Goal: Check status

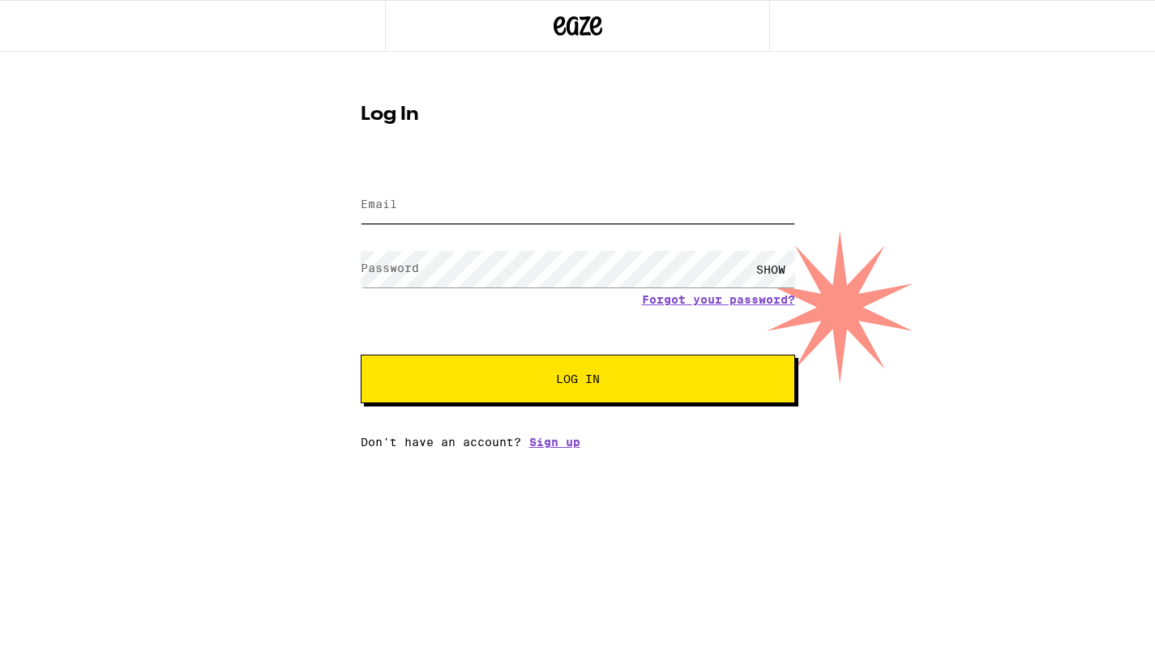
type input "[EMAIL_ADDRESS][DOMAIN_NAME]"
click at [577, 381] on button "Log In" at bounding box center [578, 379] width 434 height 49
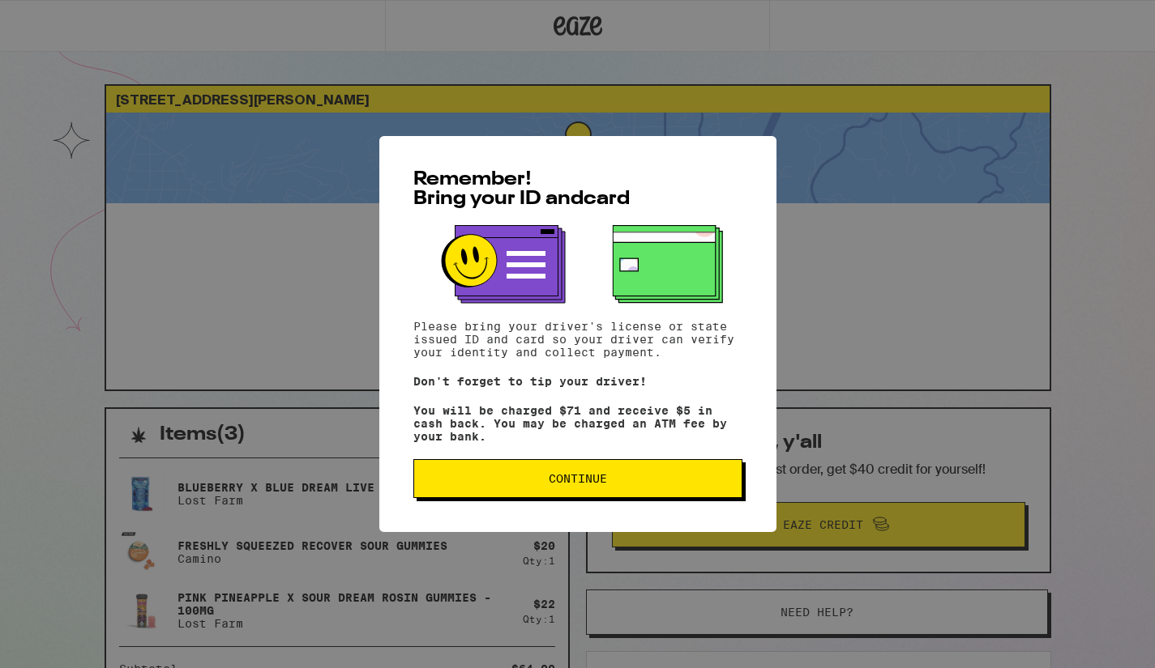
click at [587, 478] on span "Continue" at bounding box center [578, 478] width 58 height 11
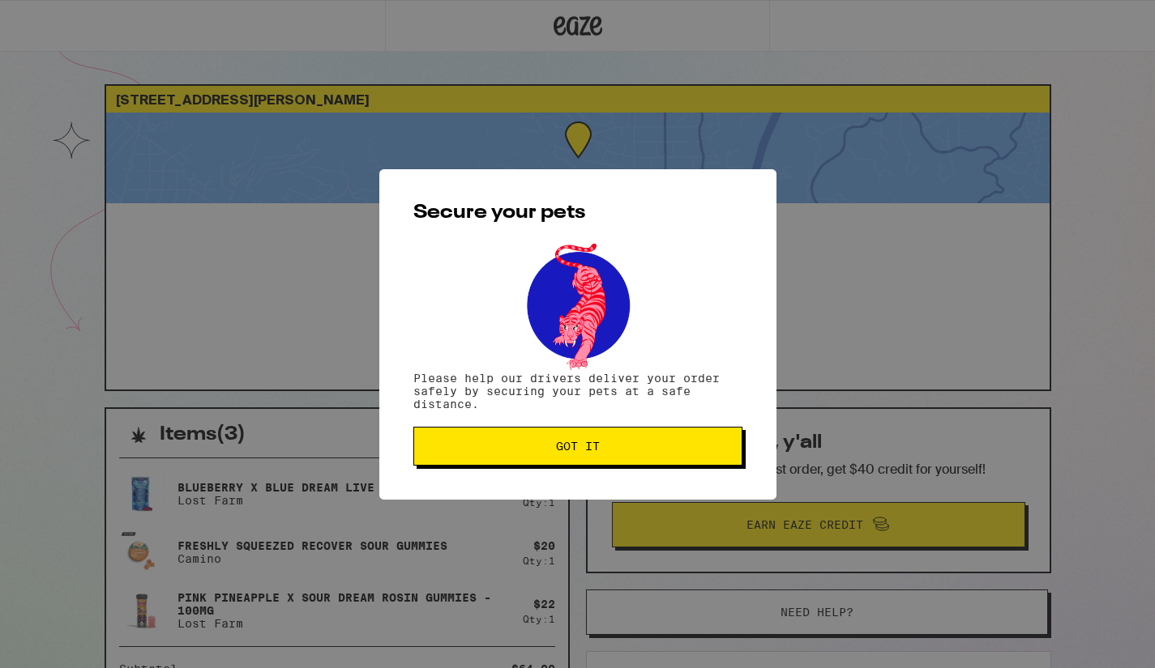
click at [570, 445] on span "Got it" at bounding box center [578, 446] width 44 height 11
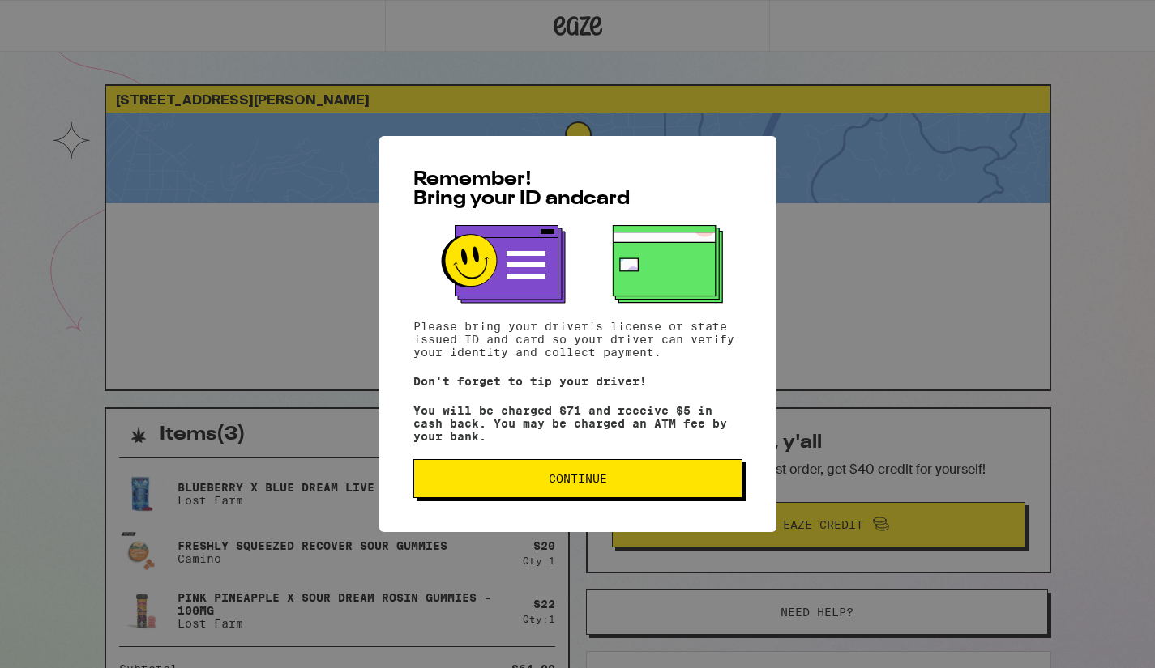
click at [579, 485] on span "Continue" at bounding box center [578, 478] width 58 height 11
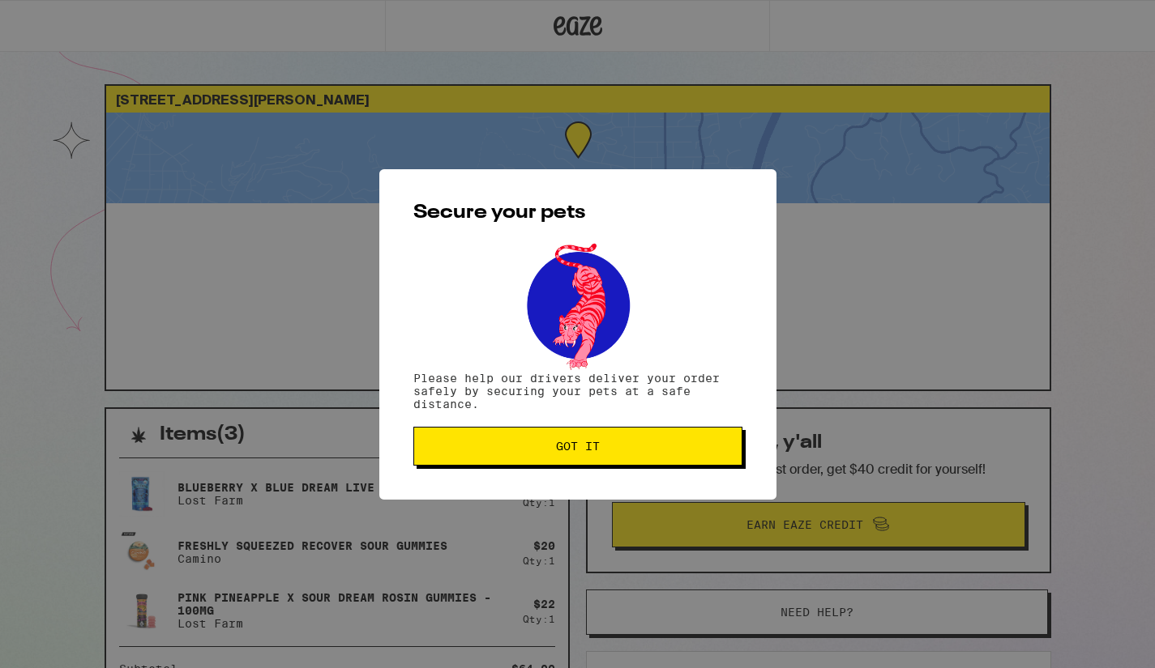
click at [573, 452] on span "Got it" at bounding box center [578, 446] width 44 height 11
